Goal: Task Accomplishment & Management: Manage account settings

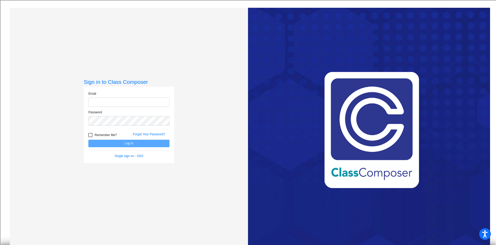
type input "eortega@csisd.org"
click at [147, 142] on button "Log In" at bounding box center [128, 142] width 81 height 7
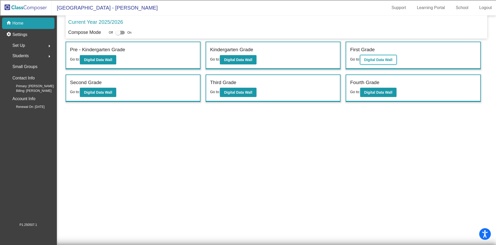
click at [378, 63] on button "Digital Data Wall" at bounding box center [378, 59] width 36 height 9
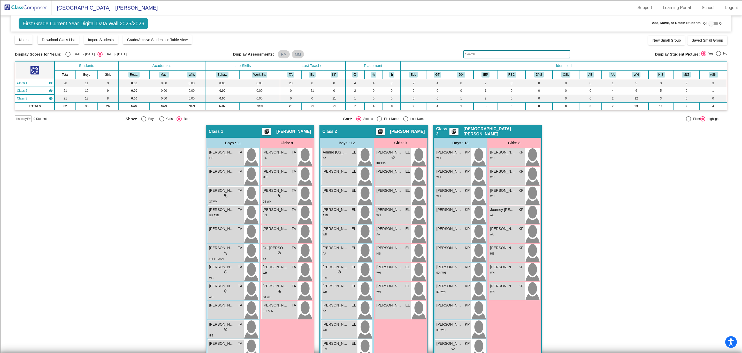
click at [496, 23] on div at bounding box center [712, 24] width 9 height 4
checkbox input "true"
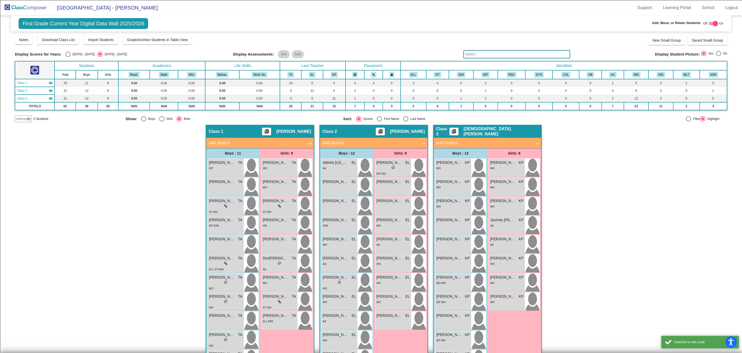
click at [23, 116] on div "Hallway visibility_off" at bounding box center [23, 118] width 17 height 7
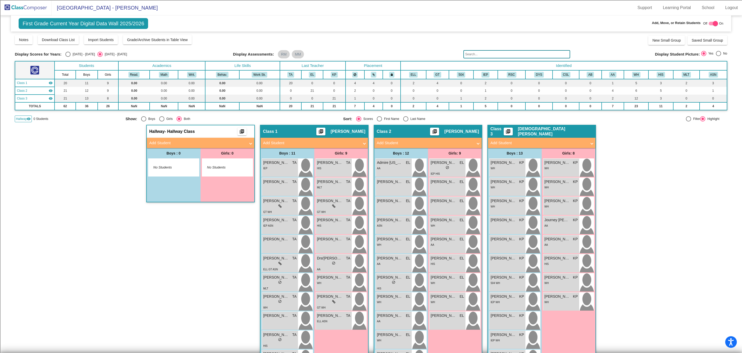
click at [176, 143] on mat-panel-title "Add Student" at bounding box center [197, 143] width 96 height 6
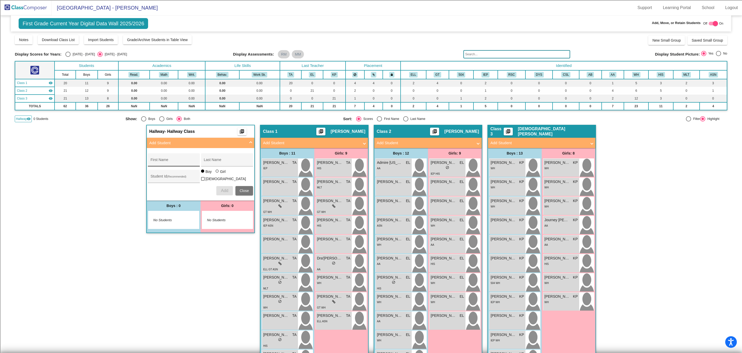
click at [178, 161] on input "First Name" at bounding box center [174, 162] width 46 height 4
type input "Ty'Miere"
type input "Garner"
click at [224, 188] on span "Add" at bounding box center [224, 190] width 7 height 4
drag, startPoint x: 163, startPoint y: 213, endPoint x: 265, endPoint y: 200, distance: 103.1
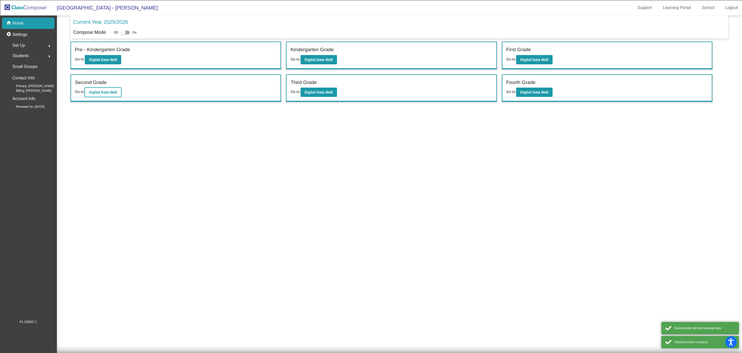
click at [108, 89] on button "Digital Data Wall" at bounding box center [103, 92] width 36 height 9
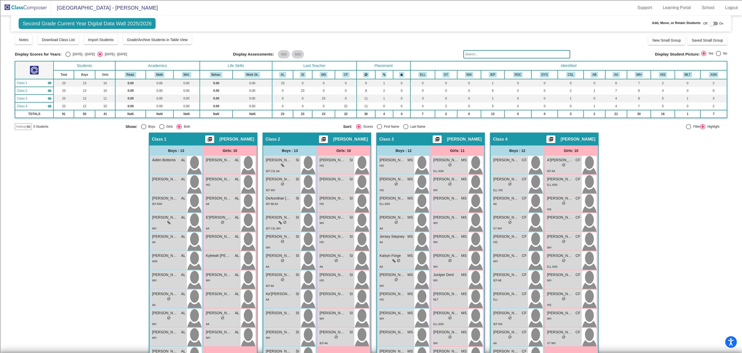
click at [22, 6] on img at bounding box center [26, 7] width 52 height 15
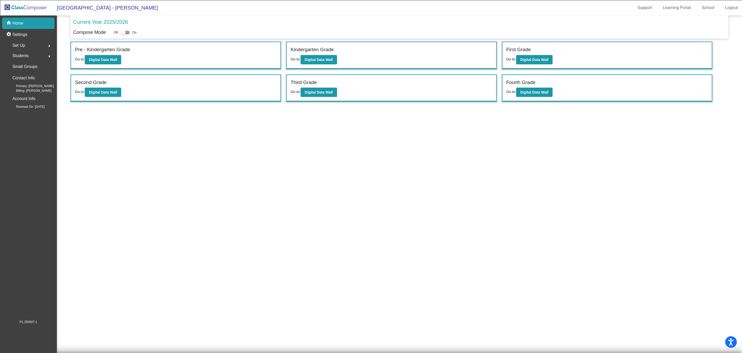
click at [31, 55] on div "Students arrow_right" at bounding box center [29, 56] width 49 height 10
click at [34, 112] on div "All Students" at bounding box center [21, 111] width 33 height 11
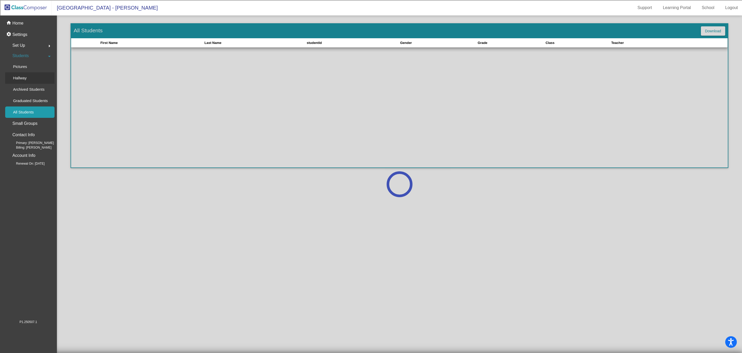
click at [25, 75] on p "Hallway" at bounding box center [20, 78] width 14 height 6
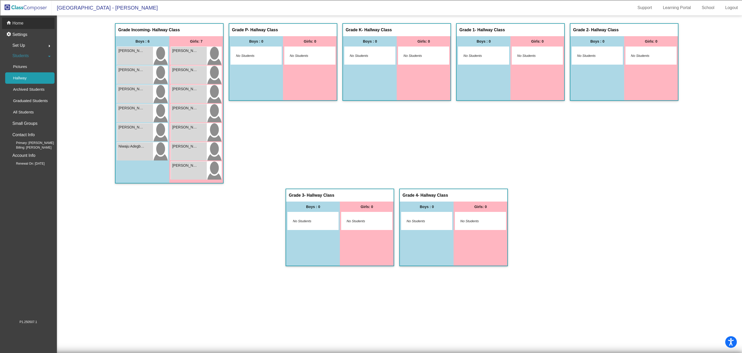
click at [18, 22] on p "Home" at bounding box center [17, 23] width 11 height 6
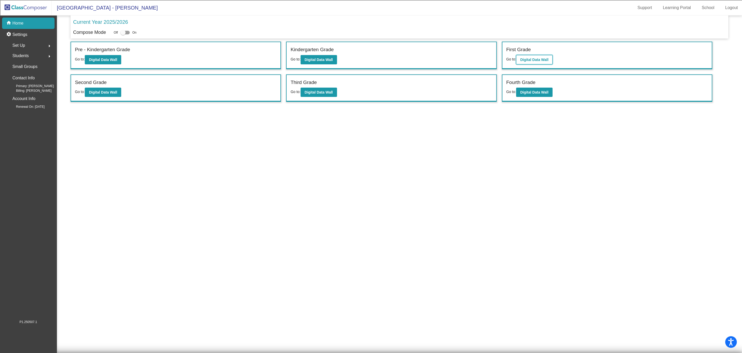
click at [523, 58] on b "Digital Data Wall" at bounding box center [534, 60] width 28 height 4
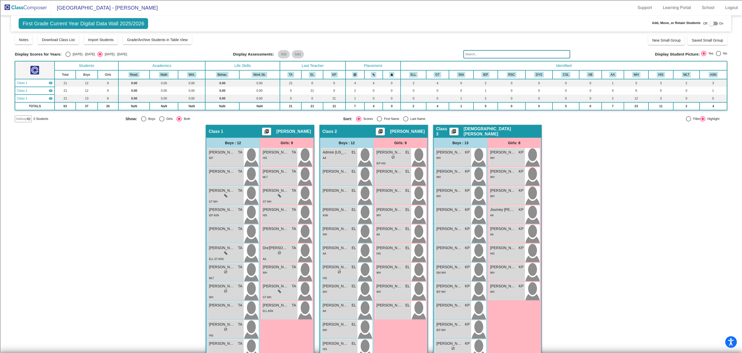
click at [709, 23] on div at bounding box center [710, 23] width 5 height 5
checkbox input "true"
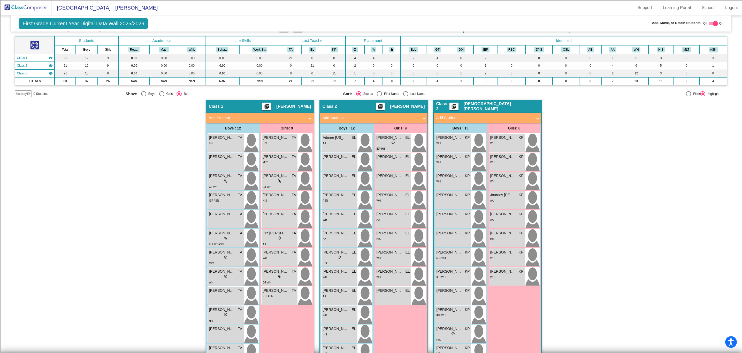
scroll to position [39, 0]
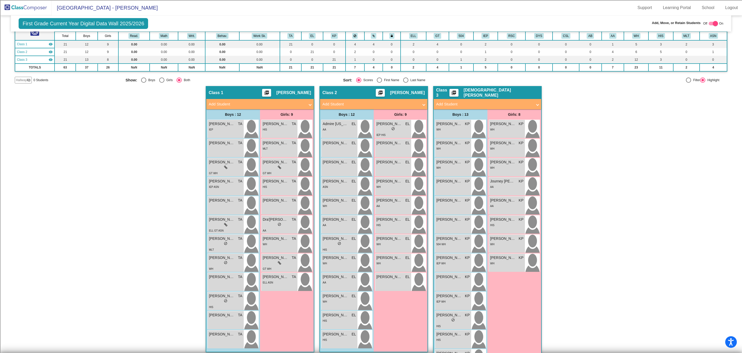
click at [19, 82] on span "Hallway" at bounding box center [21, 80] width 11 height 5
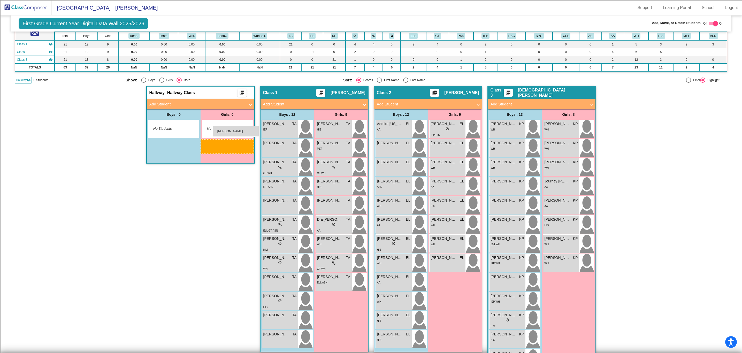
drag, startPoint x: 443, startPoint y: 147, endPoint x: 212, endPoint y: 126, distance: 231.9
click at [41, 7] on img at bounding box center [26, 7] width 52 height 15
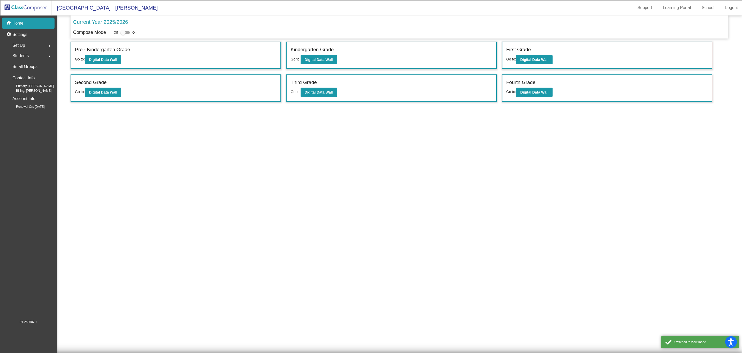
click at [20, 53] on span "Students" at bounding box center [20, 55] width 16 height 7
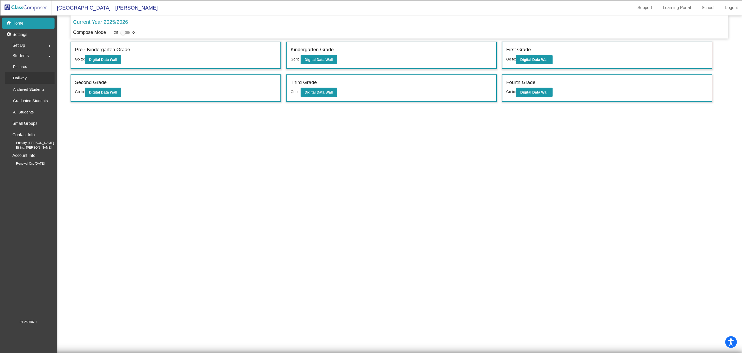
click at [31, 80] on link "Hallway" at bounding box center [29, 77] width 49 height 11
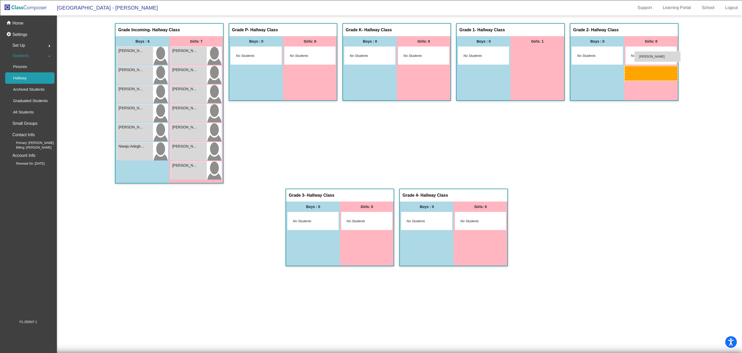
drag, startPoint x: 534, startPoint y: 57, endPoint x: 634, endPoint y: 51, distance: 100.1
click at [20, 22] on p "Home" at bounding box center [17, 23] width 11 height 6
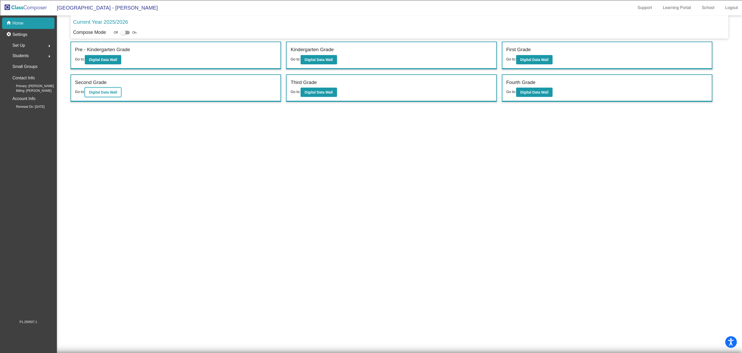
click at [100, 92] on b "Digital Data Wall" at bounding box center [103, 92] width 28 height 4
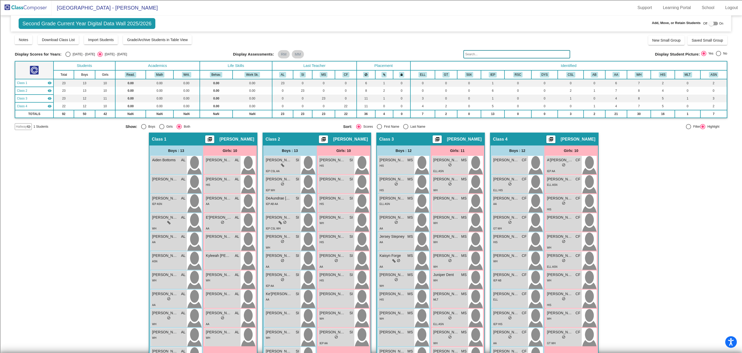
click at [20, 126] on span "Hallway" at bounding box center [21, 126] width 11 height 5
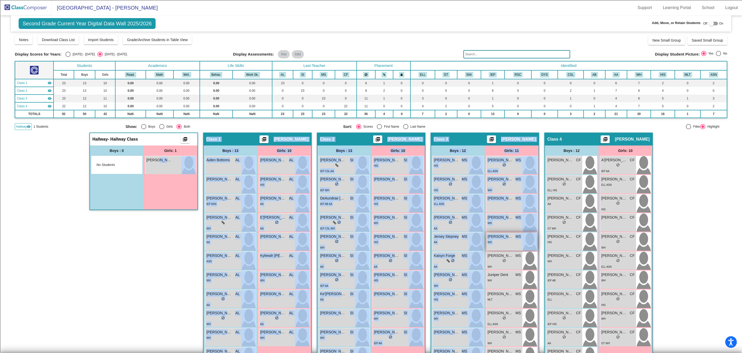
drag, startPoint x: 155, startPoint y: 159, endPoint x: 526, endPoint y: 246, distance: 381.4
click at [526, 246] on div "Hallway - Hallway Class picture_as_pdf Add Student First Name Last Name Student…" at bounding box center [371, 273] width 712 height 280
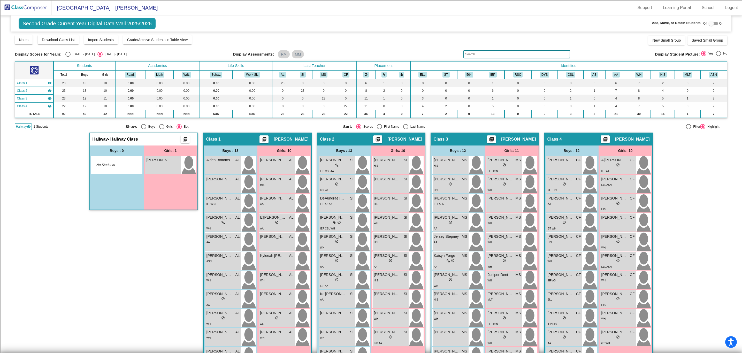
click at [696, 195] on div "Hallway - Hallway Class picture_as_pdf Add Student First Name Last Name Student…" at bounding box center [371, 273] width 712 height 280
click at [710, 22] on div at bounding box center [710, 23] width 5 height 5
checkbox input "true"
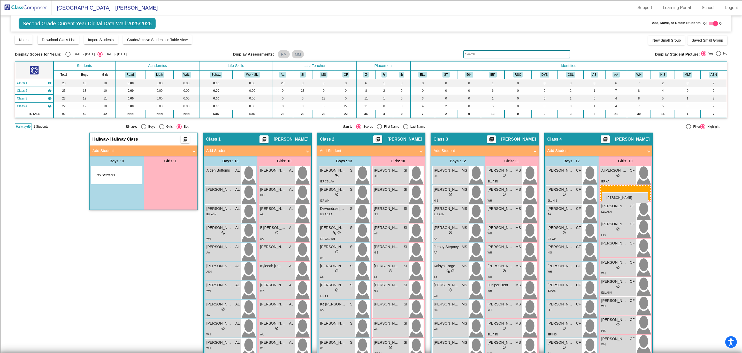
drag, startPoint x: 156, startPoint y: 174, endPoint x: 601, endPoint y: 192, distance: 445.9
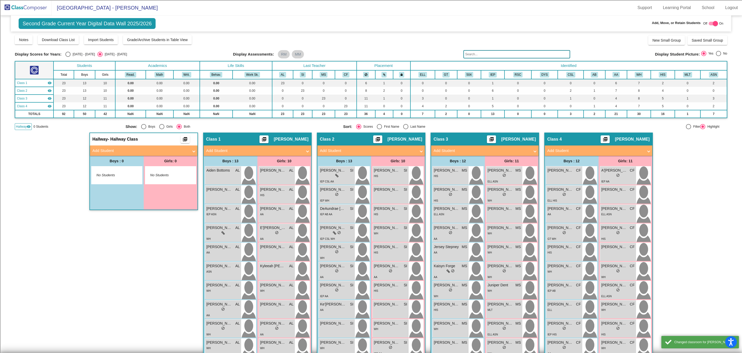
click at [692, 201] on div "Hallway - Hallway Class picture_as_pdf Add Student First Name Last Name Student…" at bounding box center [371, 278] width 712 height 290
click at [32, 6] on img at bounding box center [26, 7] width 52 height 15
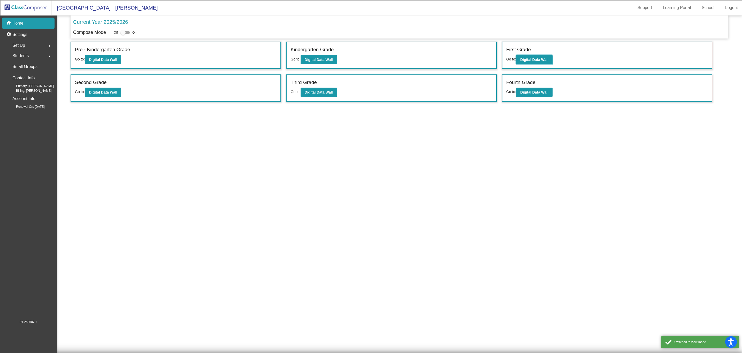
click at [543, 55] on div "First Grade Go to: Digital Data Wall" at bounding box center [606, 55] width 209 height 27
click at [541, 58] on b "Digital Data Wall" at bounding box center [534, 60] width 28 height 4
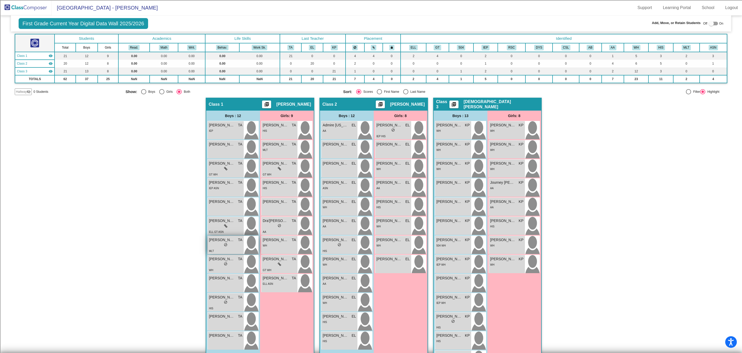
scroll to position [39, 0]
